Goal: Task Accomplishment & Management: Use online tool/utility

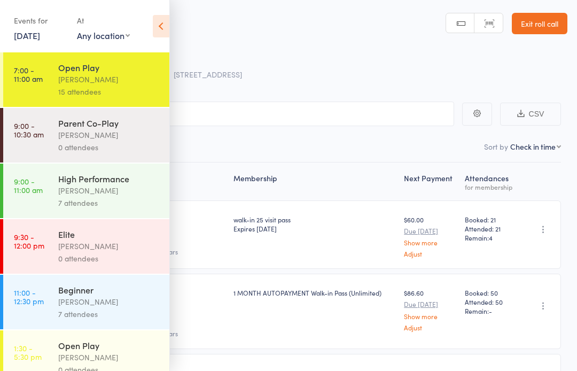
click at [65, 182] on div "High Performance" at bounding box center [109, 178] width 102 height 12
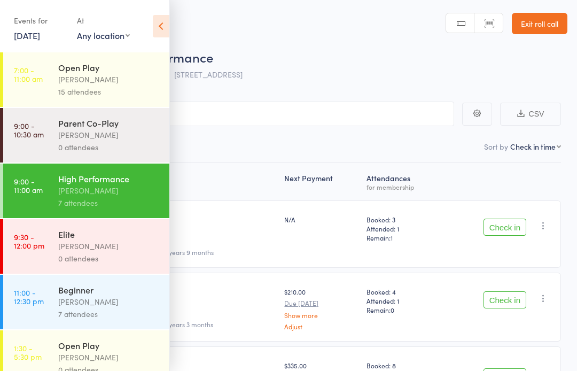
click at [162, 19] on icon at bounding box center [161, 26] width 17 height 22
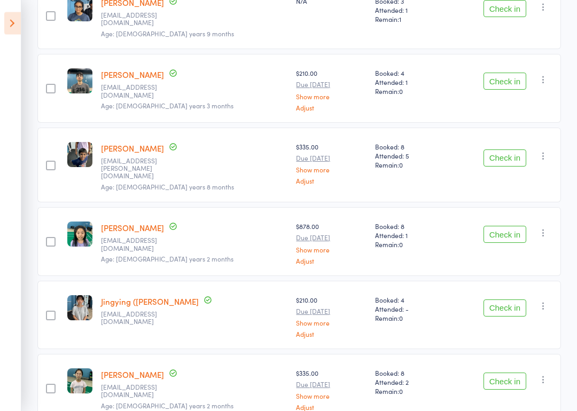
scroll to position [340, 0]
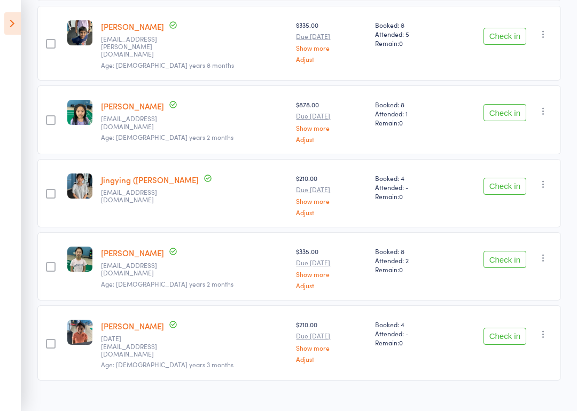
click at [514, 251] on button "Check in" at bounding box center [504, 259] width 43 height 17
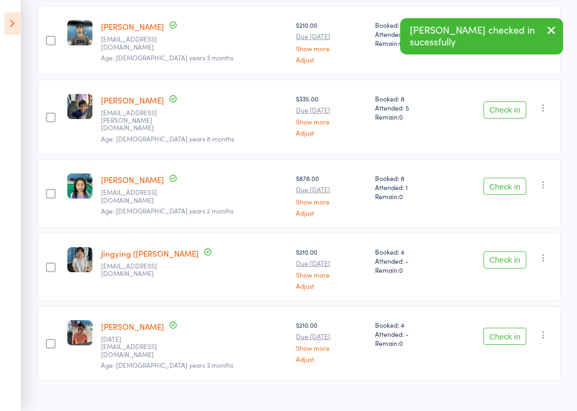
click at [6, 24] on icon at bounding box center [12, 23] width 17 height 22
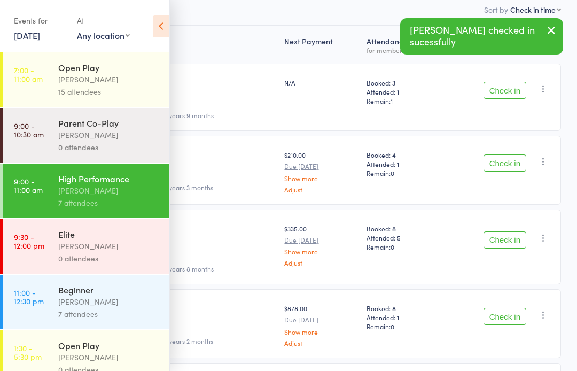
scroll to position [133, 0]
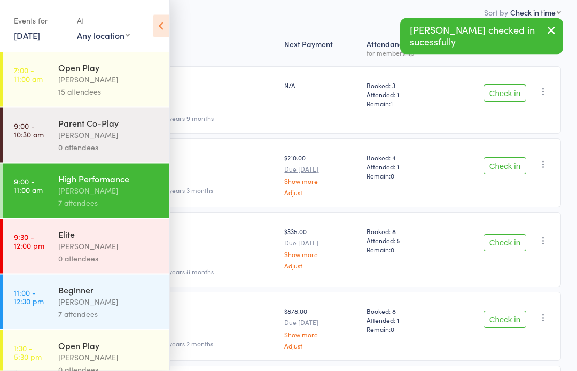
click at [141, 143] on div "0 attendees" at bounding box center [109, 147] width 102 height 12
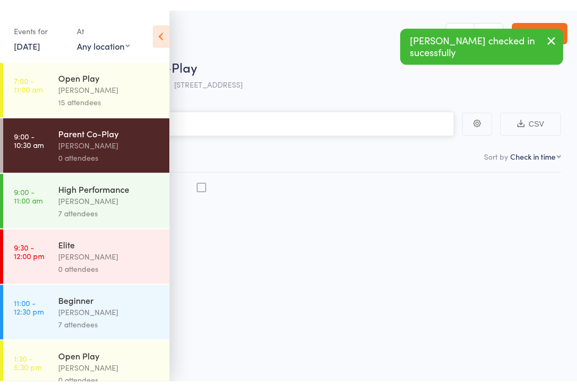
scroll to position [7, 0]
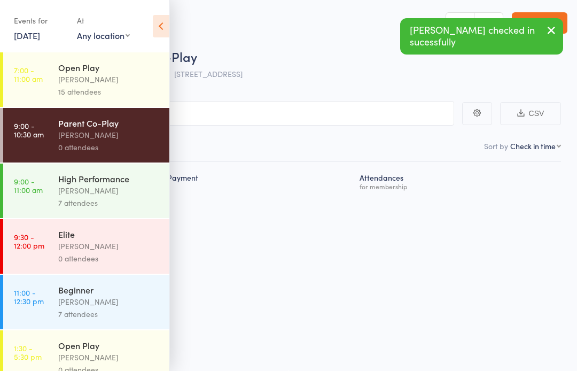
click at [165, 20] on icon at bounding box center [161, 26] width 17 height 22
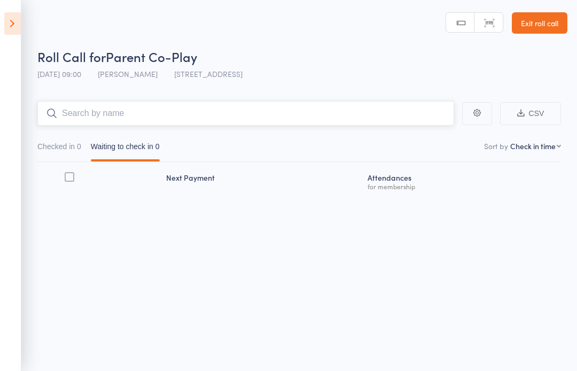
click at [223, 105] on input "search" at bounding box center [245, 113] width 416 height 25
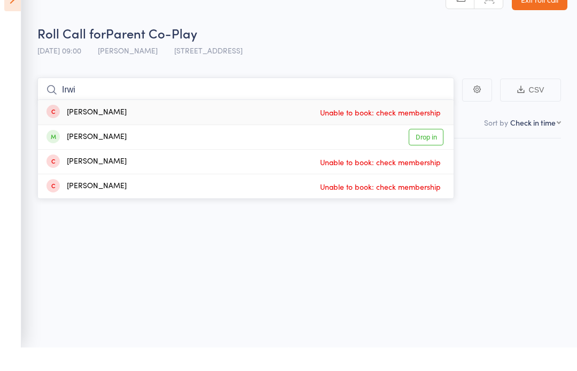
type input "Irwi"
click at [427, 152] on link "Drop in" at bounding box center [425, 160] width 35 height 17
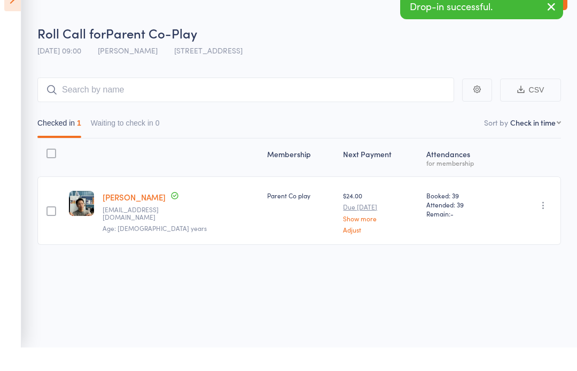
click at [15, 12] on icon at bounding box center [12, 23] width 17 height 22
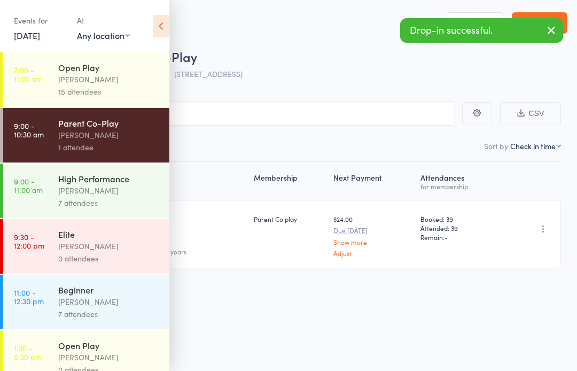
click at [118, 89] on div "15 attendees" at bounding box center [109, 91] width 102 height 12
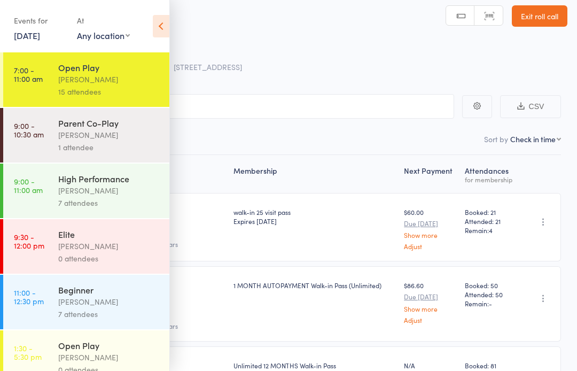
click at [167, 26] on icon at bounding box center [161, 26] width 17 height 22
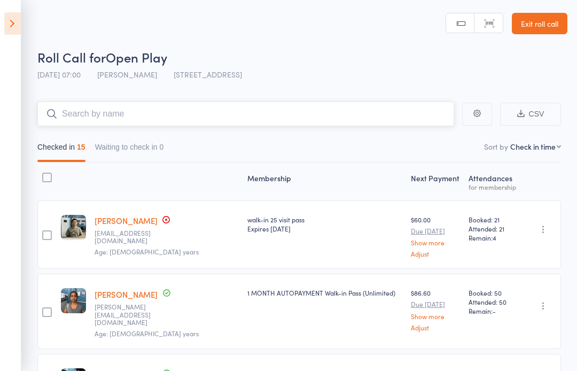
click at [161, 111] on input "search" at bounding box center [245, 113] width 416 height 25
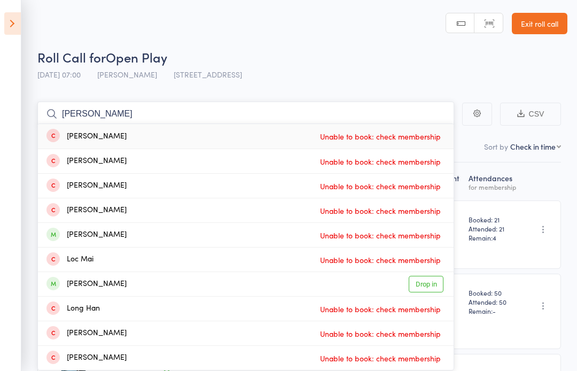
type input "[PERSON_NAME]"
click at [1, 13] on aside "Events for [DATE] [DATE] [DATE] Sun Mon Tue Wed Thu Fri Sat 40 28 29 30 01 02 0…" at bounding box center [10, 185] width 21 height 371
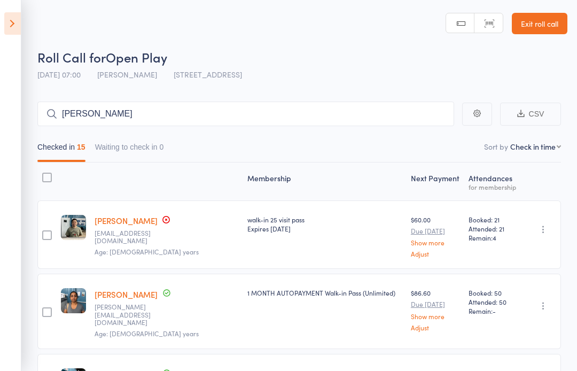
click at [9, 22] on icon at bounding box center [12, 23] width 17 height 22
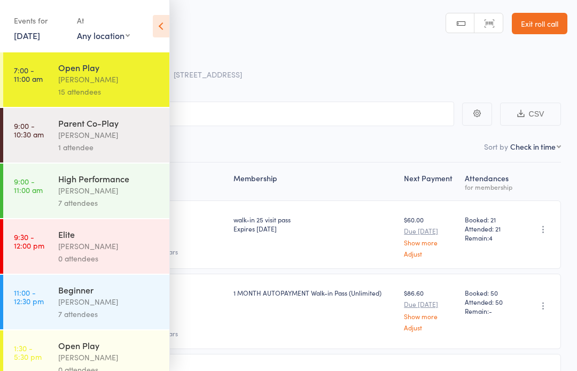
click at [115, 181] on div "High Performance" at bounding box center [109, 178] width 102 height 12
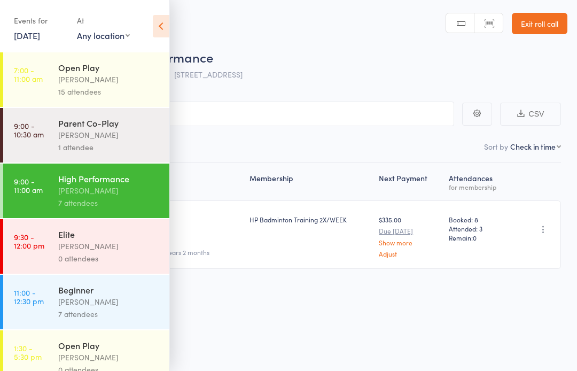
click at [112, 133] on div "[PERSON_NAME]" at bounding box center [109, 135] width 102 height 12
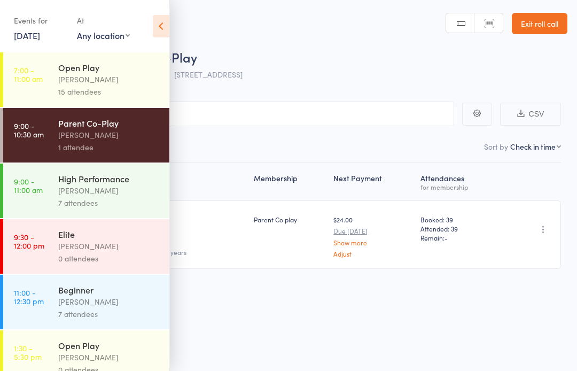
click at [154, 26] on icon at bounding box center [161, 26] width 17 height 22
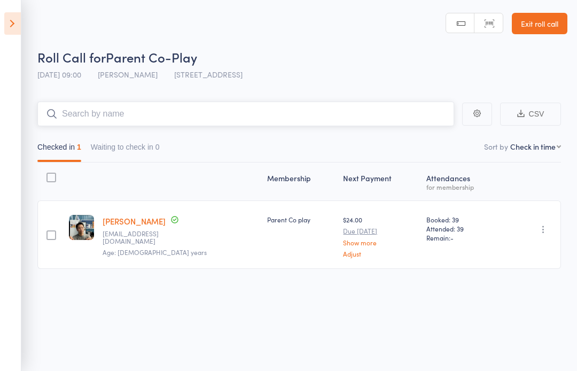
click at [260, 119] on input "search" at bounding box center [245, 113] width 416 height 25
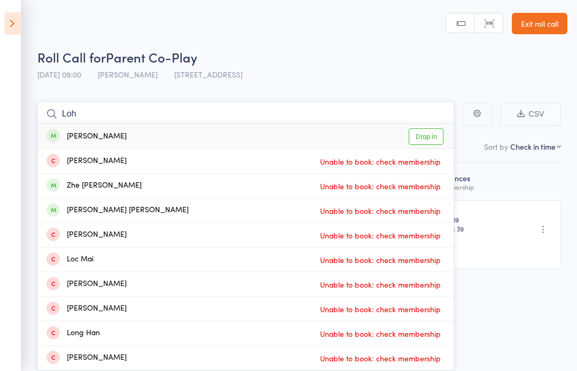
type input "Loh"
click at [438, 138] on link "Drop in" at bounding box center [425, 136] width 35 height 17
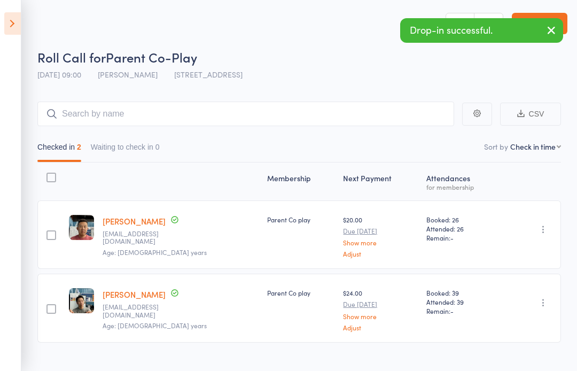
click at [12, 30] on icon at bounding box center [12, 23] width 17 height 22
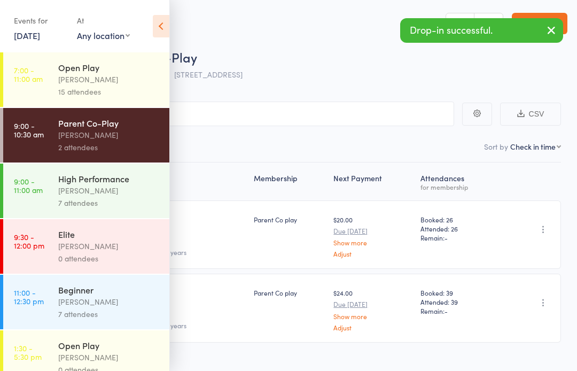
click at [136, 190] on div "[PERSON_NAME]" at bounding box center [109, 190] width 102 height 12
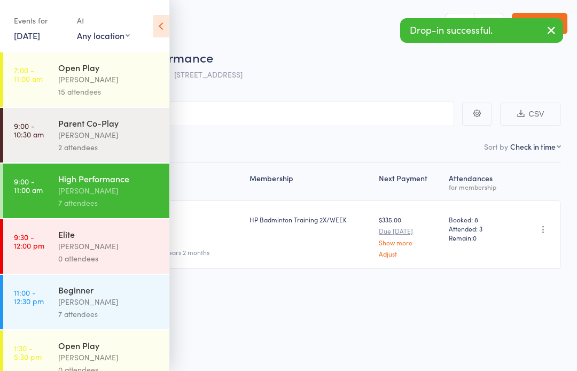
click at [160, 22] on icon at bounding box center [161, 26] width 17 height 22
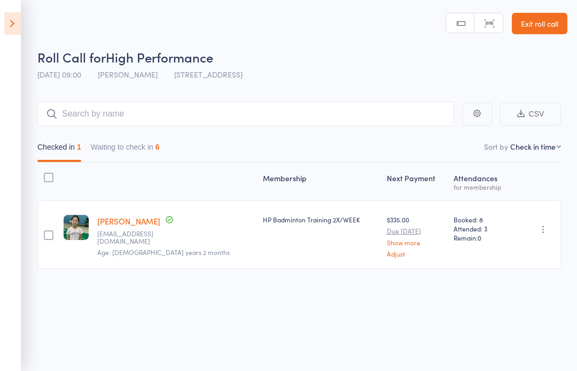
click at [151, 148] on button "Waiting to check in 6" at bounding box center [125, 149] width 69 height 25
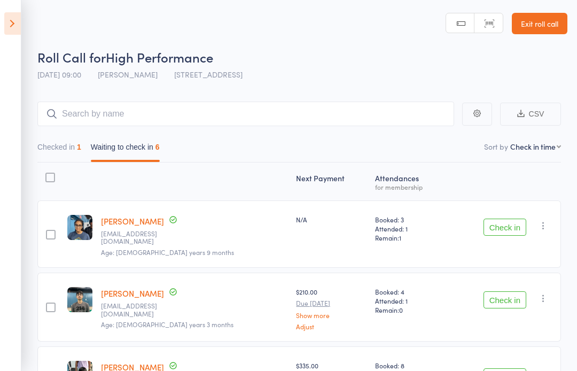
click at [5, 32] on icon at bounding box center [12, 23] width 17 height 22
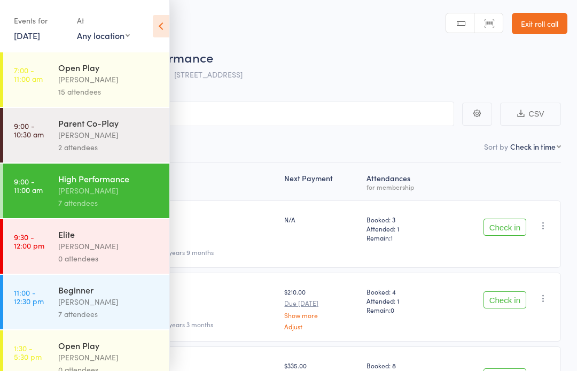
click at [126, 75] on div "[PERSON_NAME]" at bounding box center [109, 79] width 102 height 12
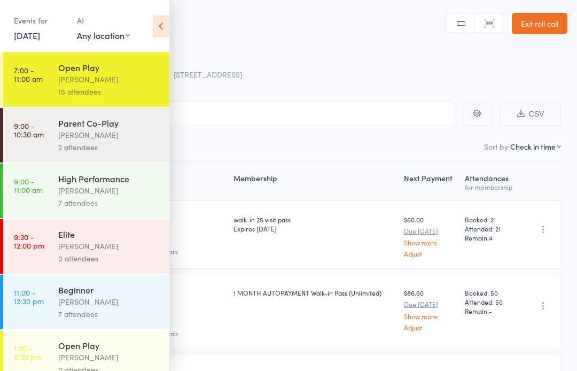
click at [169, 25] on icon at bounding box center [161, 26] width 17 height 22
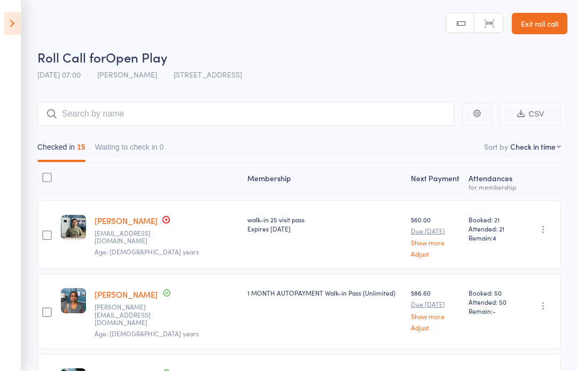
click at [20, 33] on icon at bounding box center [12, 23] width 17 height 22
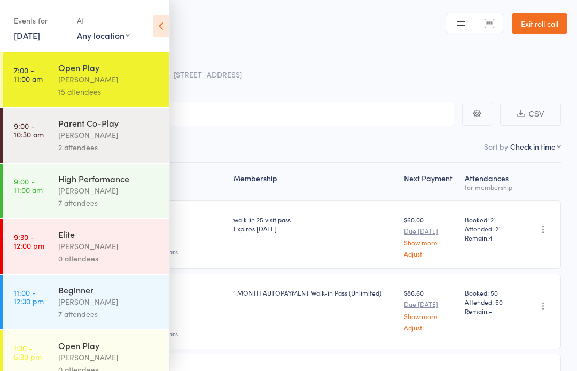
click at [101, 261] on div "0 attendees" at bounding box center [109, 258] width 102 height 12
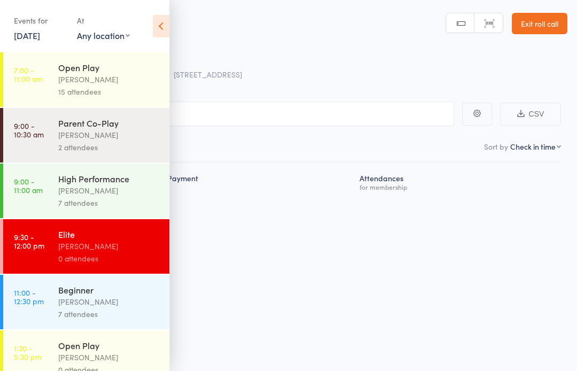
click at [113, 193] on div "[PERSON_NAME]" at bounding box center [109, 190] width 102 height 12
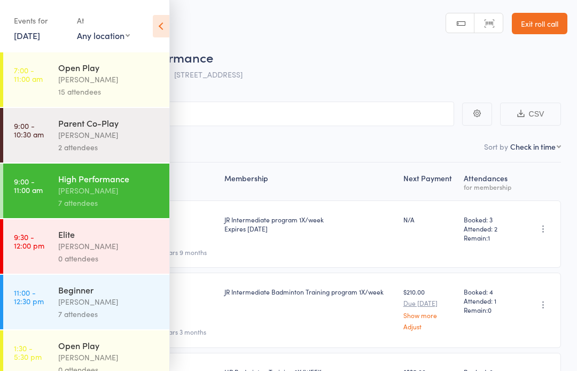
click at [162, 32] on icon at bounding box center [161, 26] width 17 height 22
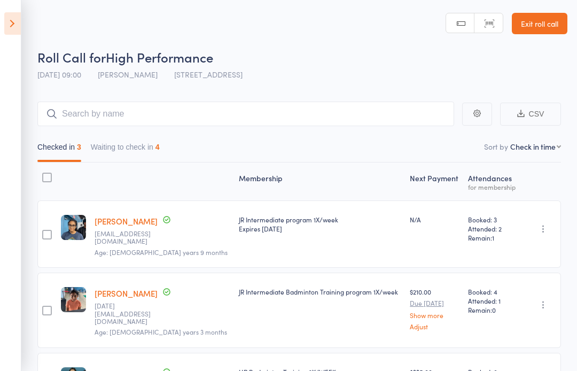
click at [129, 147] on button "Waiting to check in 4" at bounding box center [125, 149] width 69 height 25
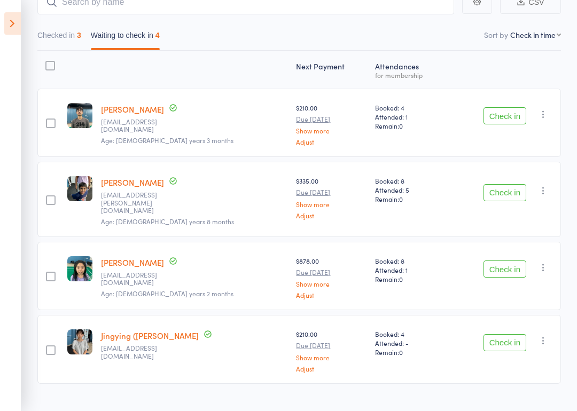
click at [519, 334] on button "Check in" at bounding box center [504, 342] width 43 height 17
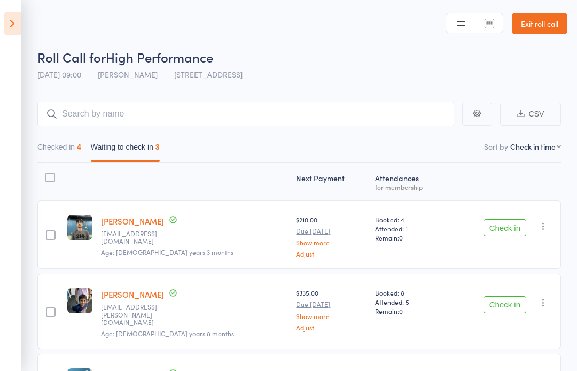
click at [20, 29] on icon at bounding box center [12, 23] width 17 height 22
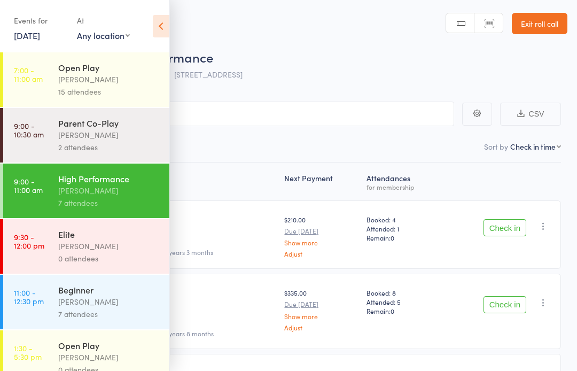
click at [135, 89] on div "15 attendees" at bounding box center [109, 91] width 102 height 12
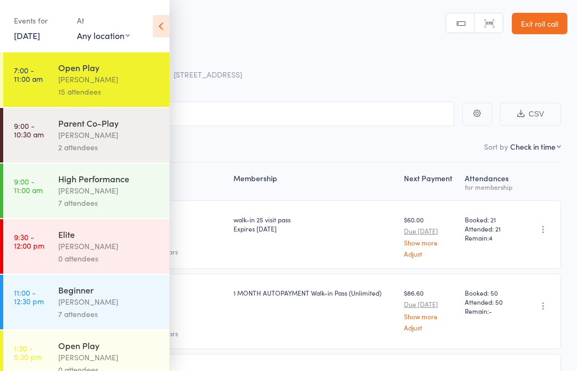
click at [163, 35] on icon at bounding box center [161, 26] width 17 height 22
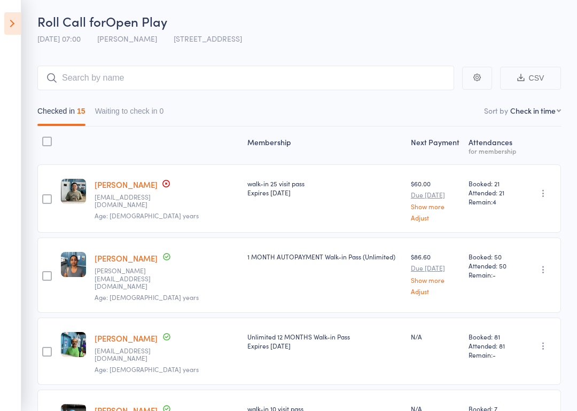
scroll to position [37, 0]
